Goal: Information Seeking & Learning: Check status

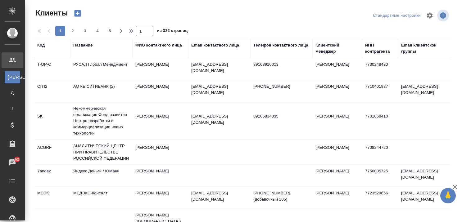
select select "RU"
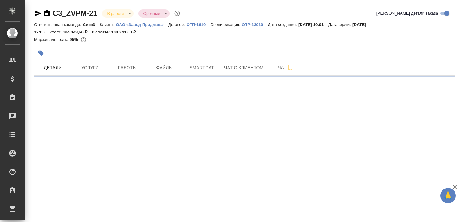
select select "RU"
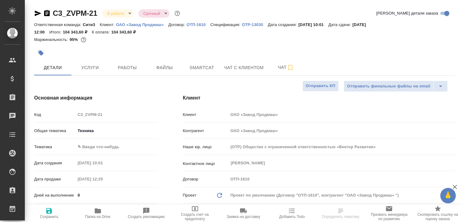
type textarea "x"
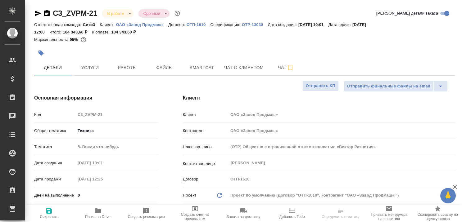
type textarea "x"
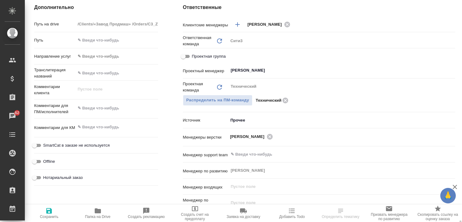
scroll to position [373, 0]
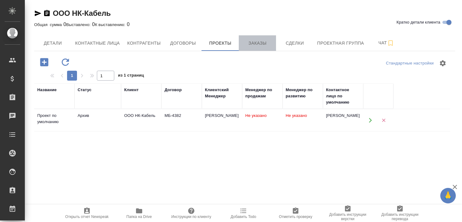
click at [262, 41] on span "Заказы" at bounding box center [258, 43] width 30 height 8
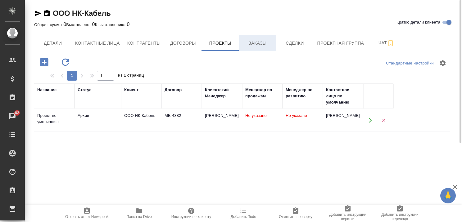
click at [251, 43] on span "Заказы" at bounding box center [258, 43] width 30 height 8
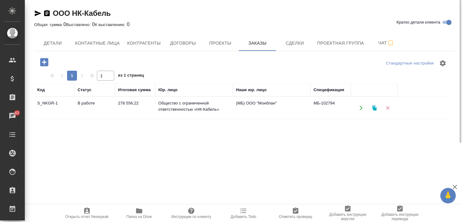
click at [122, 103] on td "278 556,22" at bounding box center [135, 108] width 40 height 22
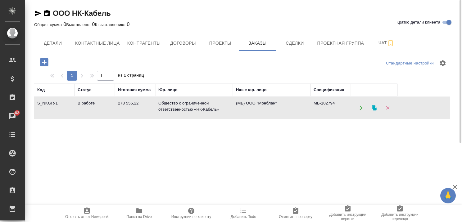
click at [122, 103] on td "278 556,22" at bounding box center [135, 108] width 40 height 22
click at [221, 43] on span "Проекты" at bounding box center [220, 43] width 30 height 8
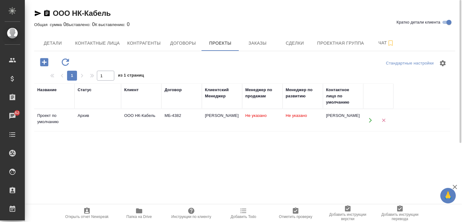
scroll to position [31, 0]
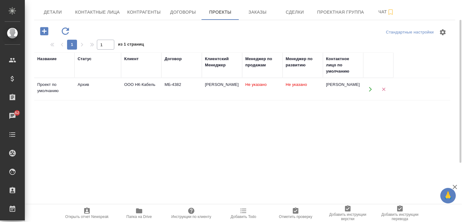
click at [153, 154] on div "Название Статус Клиент Договор Клиентский Менеджер Менеджер по продажам Менедже…" at bounding box center [242, 173] width 416 height 242
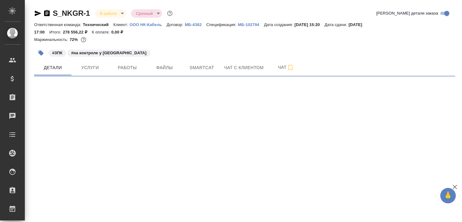
select select "RU"
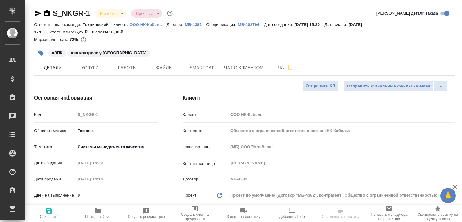
type textarea "x"
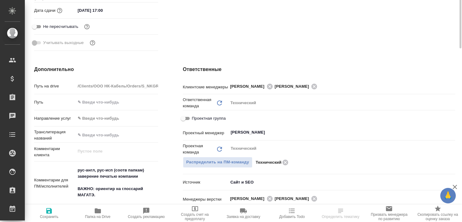
scroll to position [155, 0]
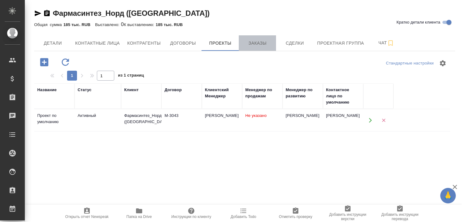
click at [260, 42] on span "Заказы" at bounding box center [258, 43] width 30 height 8
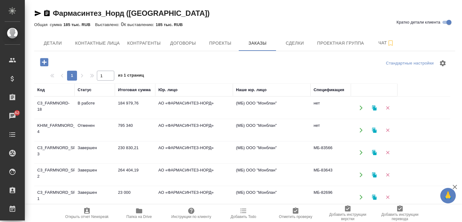
click at [94, 101] on td "В работе" at bounding box center [95, 108] width 40 height 22
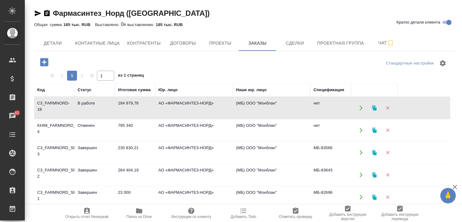
click at [94, 101] on td "В работе" at bounding box center [95, 108] width 40 height 22
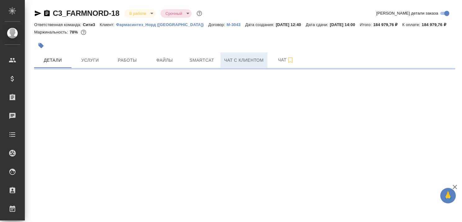
select select "RU"
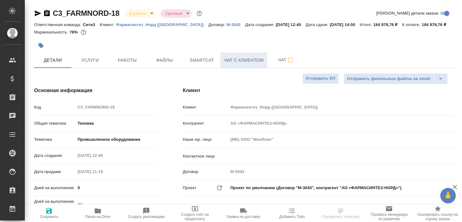
type textarea "x"
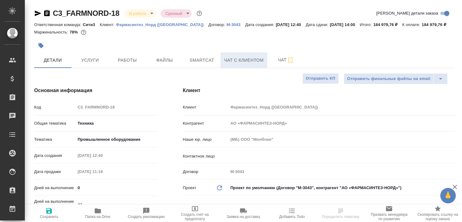
type textarea "x"
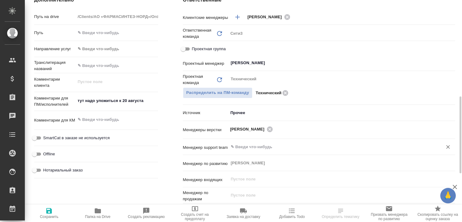
scroll to position [311, 0]
